Goal: Task Accomplishment & Management: Manage account settings

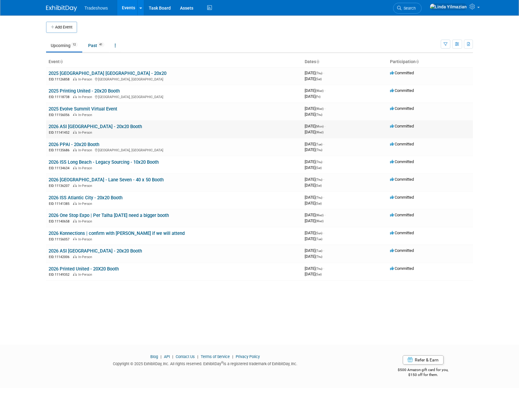
click at [99, 126] on link "2026 ASI [GEOGRAPHIC_DATA] - 20x20 Booth" at bounding box center [95, 127] width 93 height 6
click at [90, 145] on link "2026 PPAI - 20x20 Booth" at bounding box center [74, 145] width 51 height 6
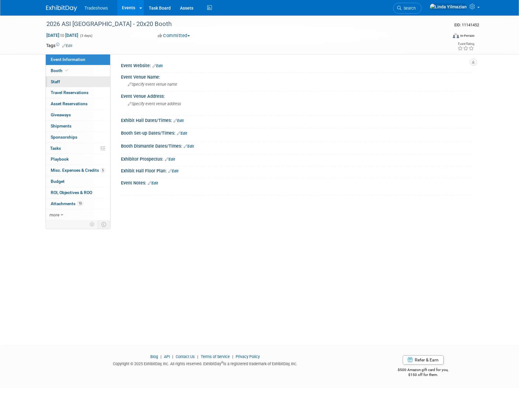
click at [54, 80] on span "Staff 0" at bounding box center [55, 81] width 9 height 5
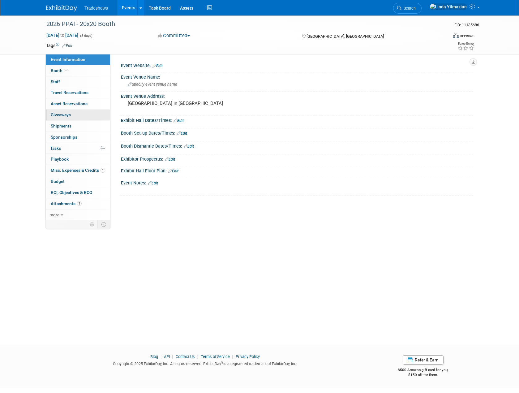
click at [62, 116] on span "Giveaways 0" at bounding box center [61, 114] width 20 height 5
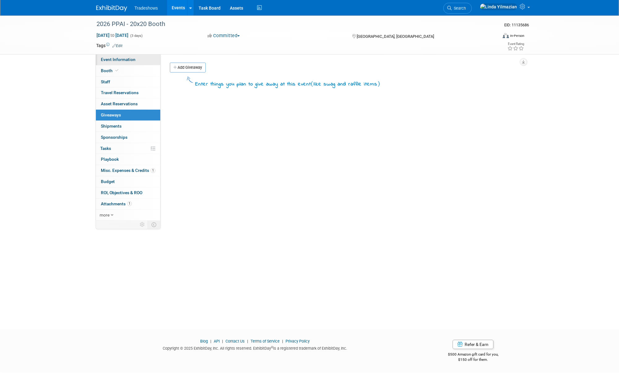
click at [124, 60] on span "Event Information" at bounding box center [118, 59] width 35 height 5
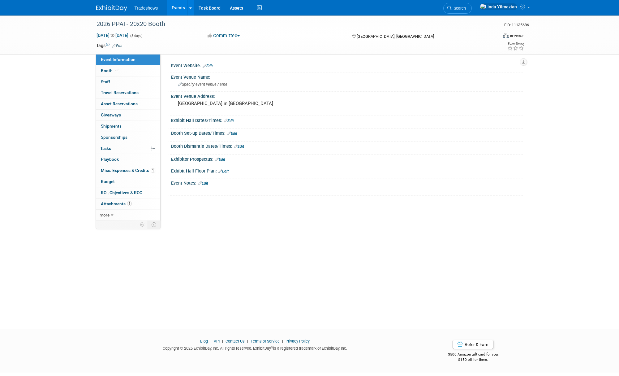
click at [173, 7] on link "Events" at bounding box center [178, 7] width 23 height 15
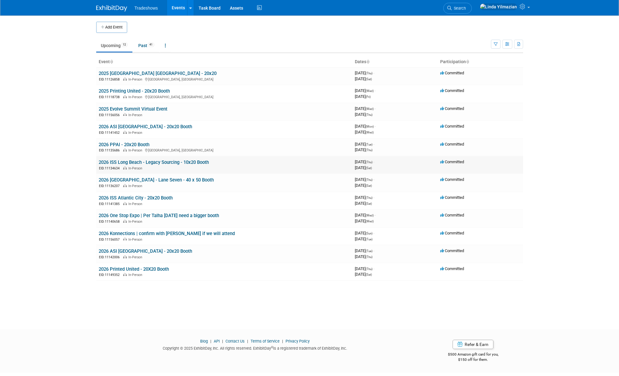
click at [167, 163] on link "2026 ISS Long Beach - Legacy Sourcing - 10x20 Booth" at bounding box center [154, 162] width 110 height 6
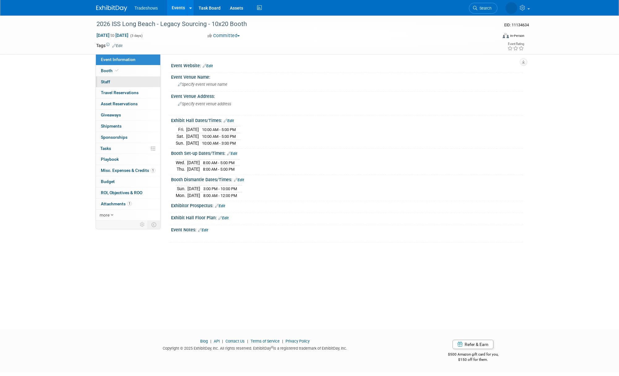
click at [107, 79] on span "Staff 0" at bounding box center [105, 81] width 9 height 5
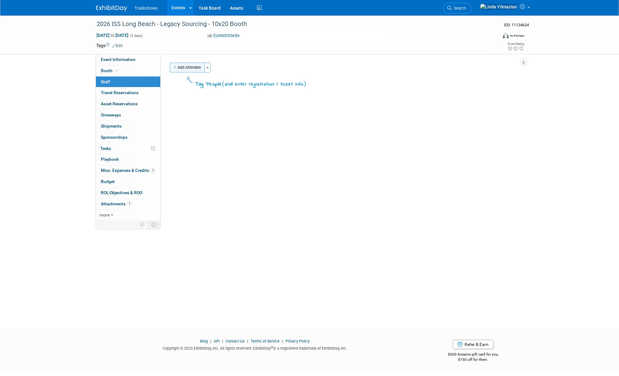
click at [190, 69] on button "Add Attendee" at bounding box center [187, 68] width 35 height 10
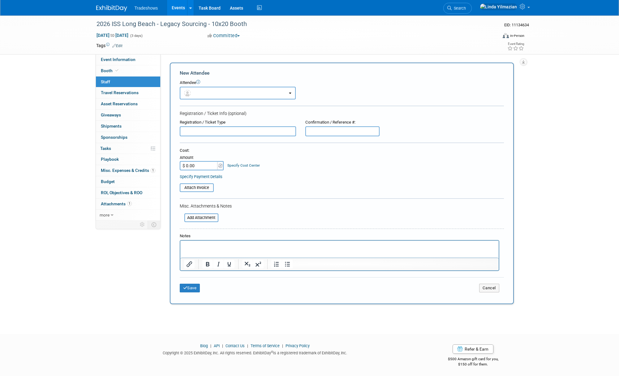
click at [201, 132] on input "text" at bounding box center [238, 131] width 116 height 10
type input "Kathy"
click at [186, 286] on icon "submit" at bounding box center [185, 288] width 4 height 4
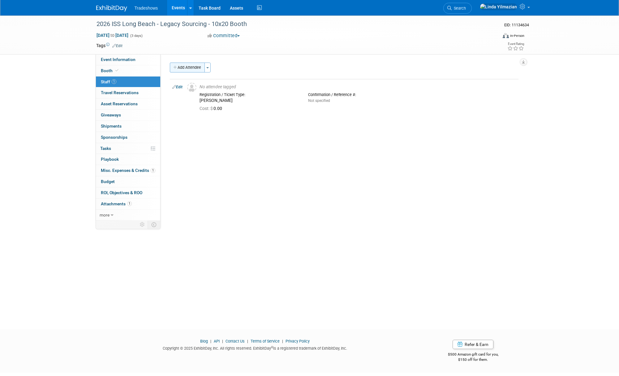
click at [187, 70] on button "Add Attendee" at bounding box center [187, 68] width 35 height 10
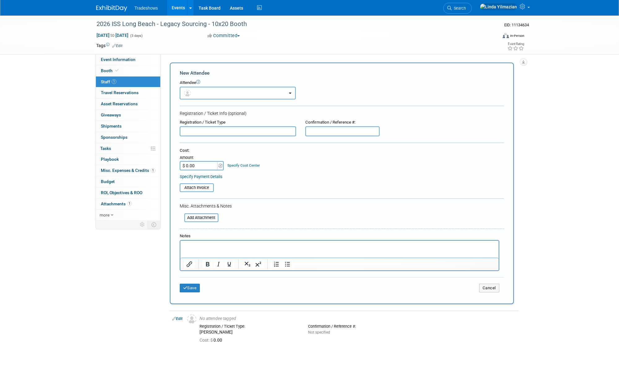
click at [200, 130] on input "text" at bounding box center [238, 131] width 116 height 10
paste input "Lauren Gatto"
type input "Lauren Gatto"
click at [190, 289] on button "Save" at bounding box center [190, 288] width 20 height 9
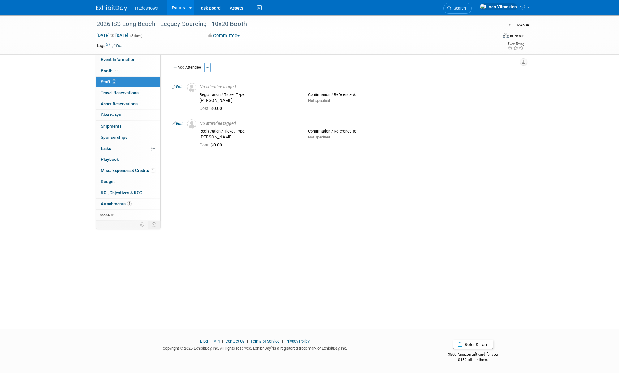
click at [176, 6] on link "Events" at bounding box center [178, 7] width 23 height 15
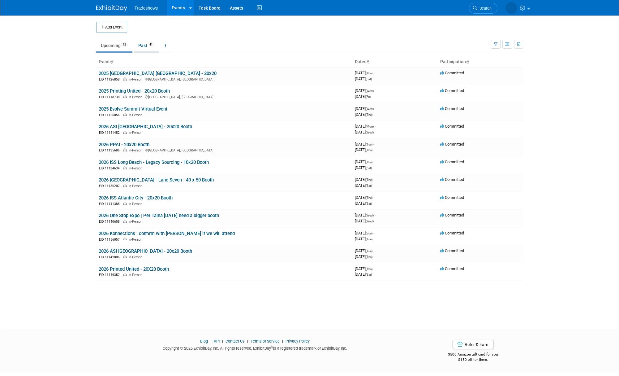
click at [146, 45] on link "Past 41" at bounding box center [146, 46] width 25 height 12
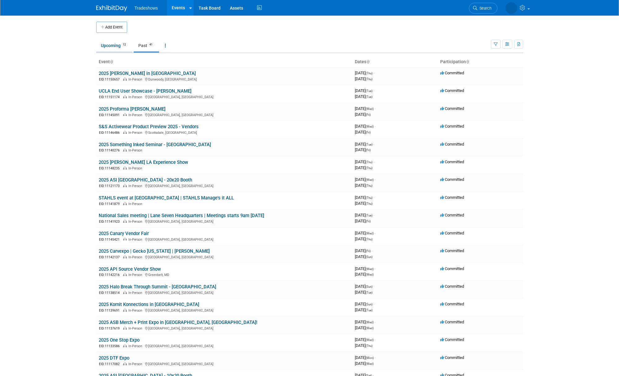
click at [112, 50] on link "Upcoming 12" at bounding box center [114, 46] width 36 height 12
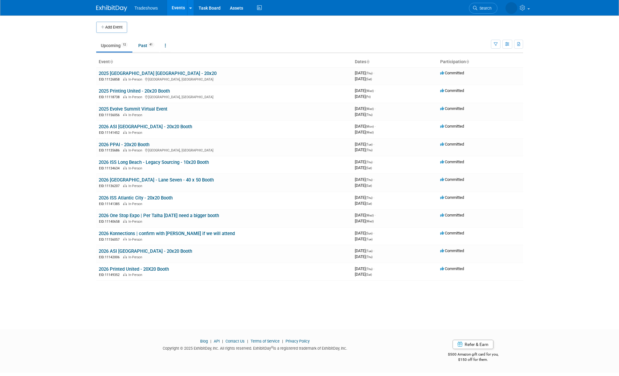
click at [113, 48] on link "Upcoming 12" at bounding box center [114, 46] width 36 height 12
click at [530, 9] on link at bounding box center [517, 7] width 30 height 15
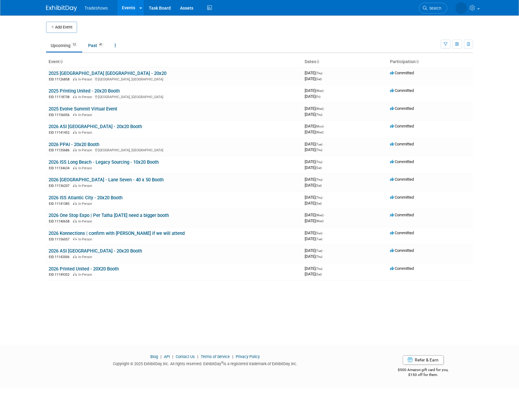
click at [92, 8] on span "Tradeshows" at bounding box center [97, 8] width 24 height 5
click at [68, 144] on link "2026 PPAI - 20x20 Booth" at bounding box center [74, 145] width 51 height 6
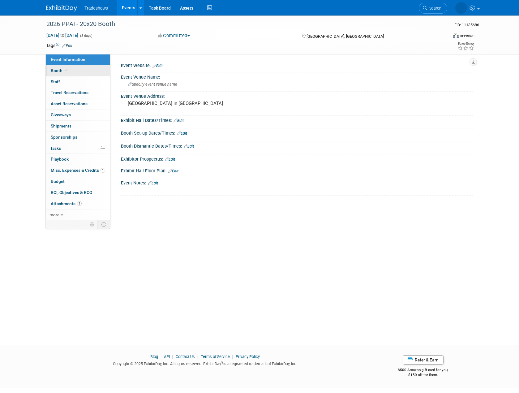
click at [51, 69] on span "Booth" at bounding box center [60, 70] width 19 height 5
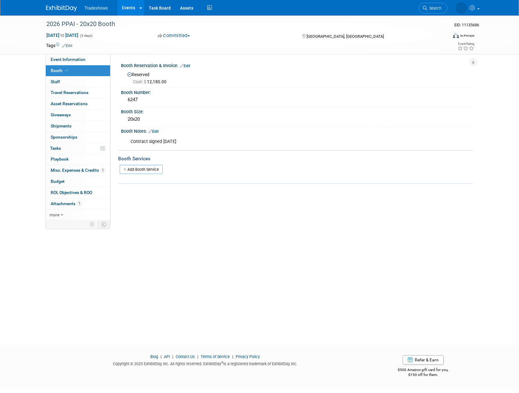
click at [159, 131] on link "Edit" at bounding box center [154, 131] width 10 height 4
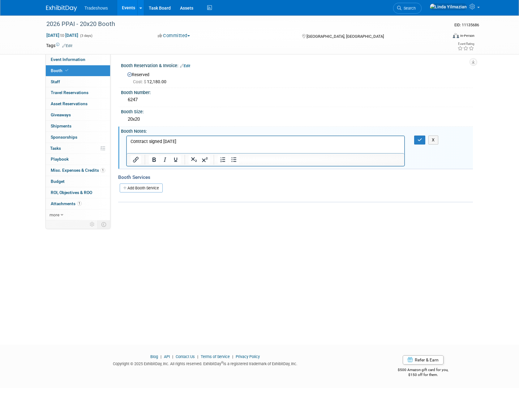
click at [201, 144] on p "Contract signed 4/10/25" at bounding box center [266, 141] width 271 height 6
click at [419, 141] on icon "button" at bounding box center [420, 140] width 5 height 4
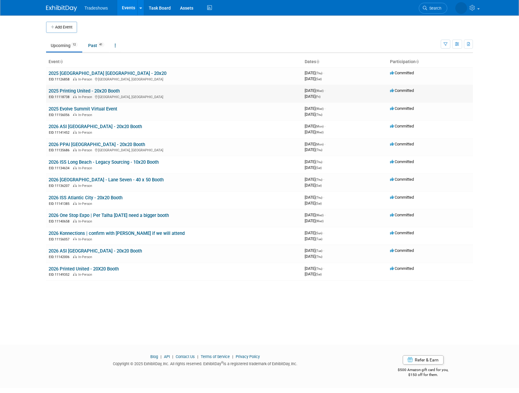
click at [73, 90] on link "2025 Printing United - 20x20 Booth" at bounding box center [84, 91] width 71 height 6
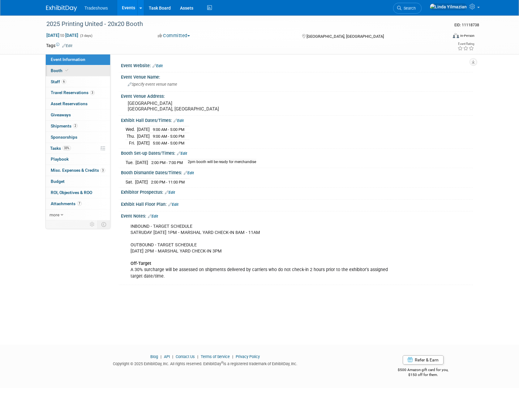
click at [60, 74] on link "Booth" at bounding box center [78, 70] width 64 height 11
